Goal: Go to known website: Access a specific website the user already knows

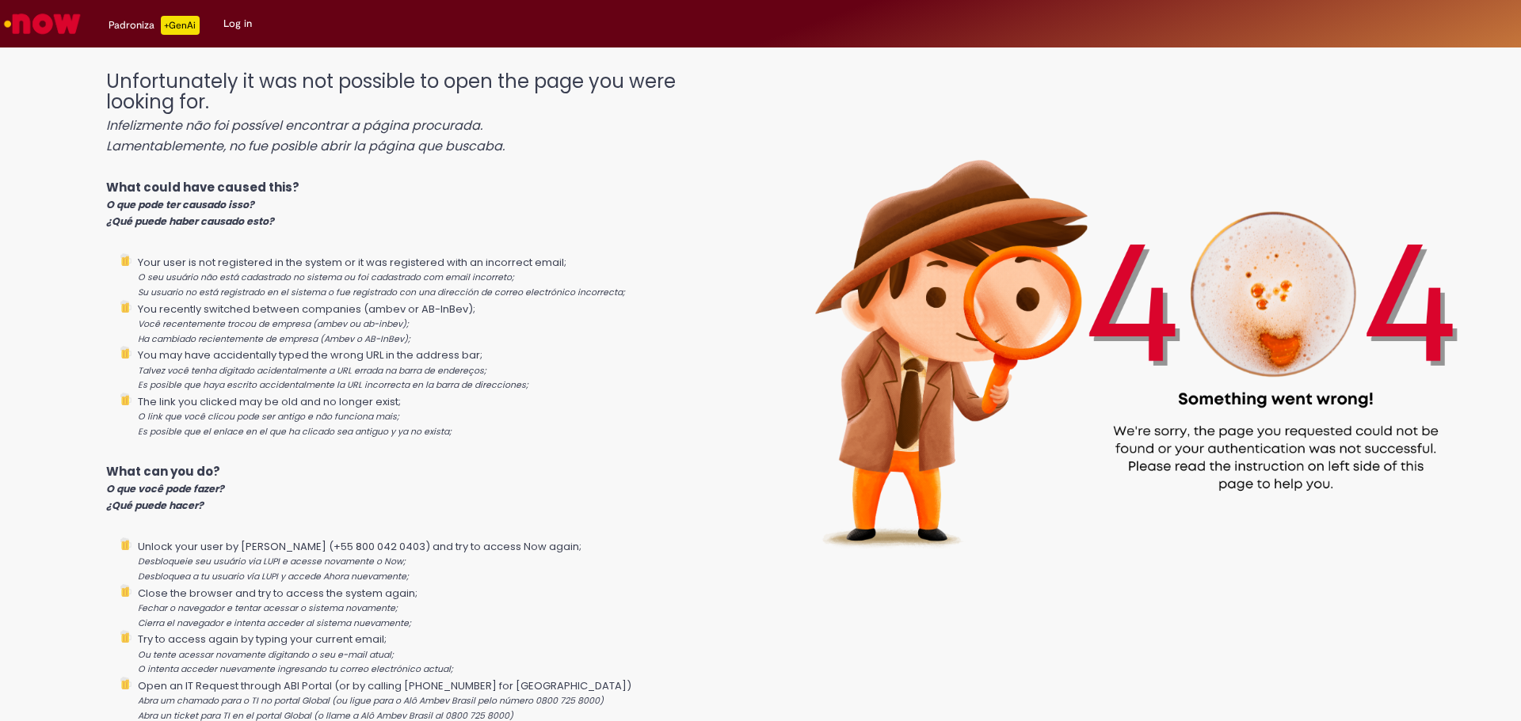
click at [27, 17] on img "Go to homepage" at bounding box center [43, 24] width 82 height 32
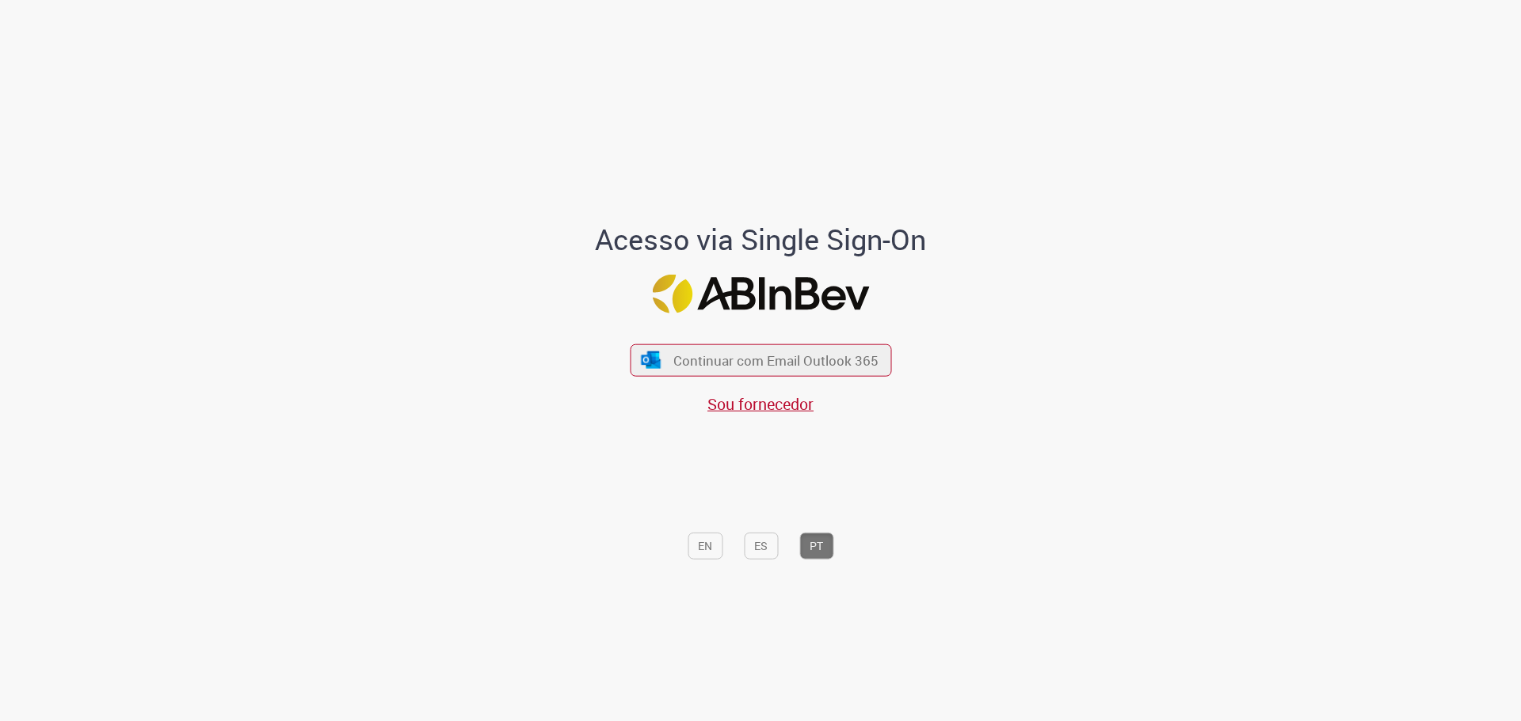
drag, startPoint x: 762, startPoint y: 363, endPoint x: 610, endPoint y: 252, distance: 188.6
click at [762, 363] on span "Continuar com Email Outlook 365" at bounding box center [775, 361] width 205 height 18
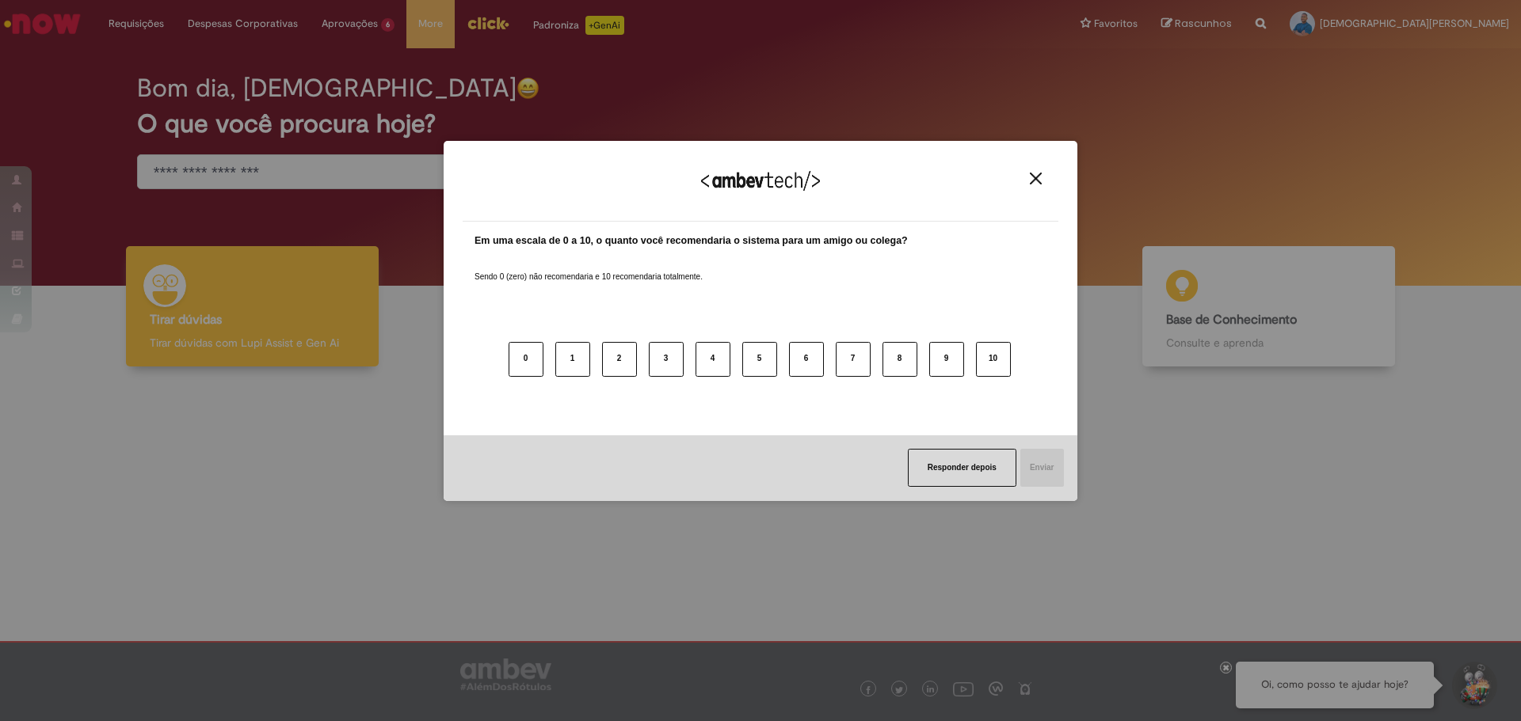
click at [1030, 184] on img "Close" at bounding box center [1036, 179] width 12 height 12
